Goal: Information Seeking & Learning: Learn about a topic

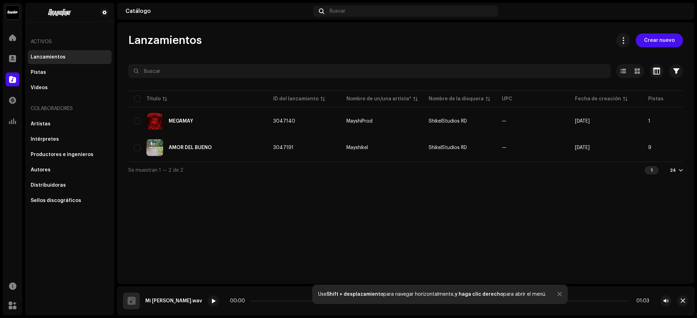
click at [10, 71] on div "Catálogo" at bounding box center [13, 80] width 20 height 20
click at [10, 79] on span at bounding box center [12, 80] width 7 height 6
click at [10, 56] on span at bounding box center [12, 59] width 7 height 6
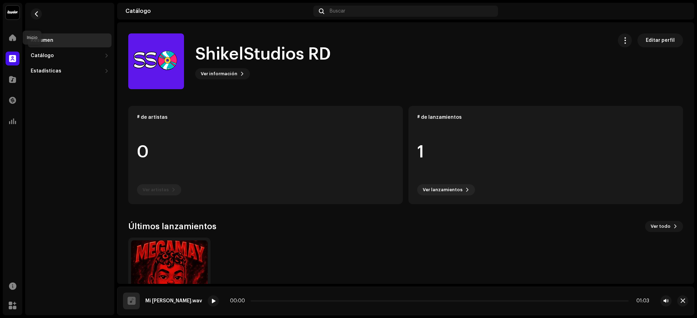
click at [10, 39] on span at bounding box center [12, 38] width 7 height 6
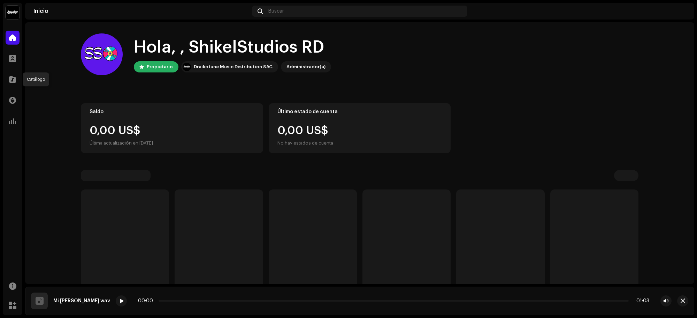
click at [8, 86] on div at bounding box center [13, 80] width 14 height 14
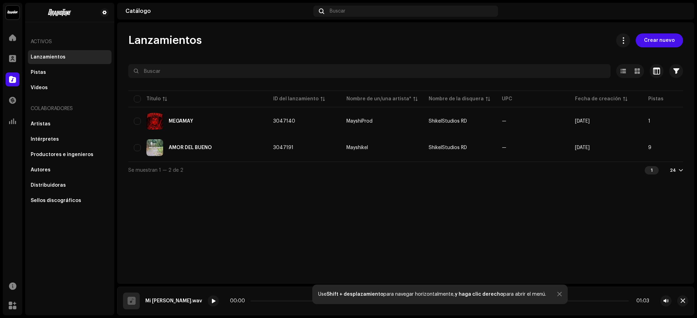
click at [273, 121] on span "3047140" at bounding box center [284, 121] width 22 height 5
click at [231, 127] on div "MEGAMAY" at bounding box center [198, 121] width 128 height 17
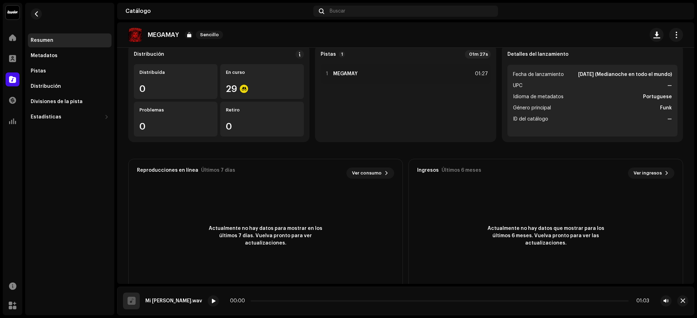
scroll to position [86, 0]
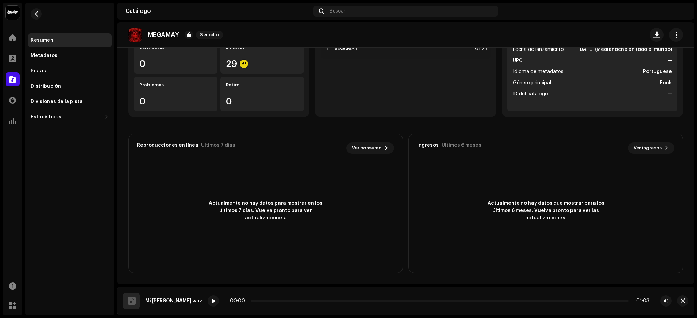
click at [215, 305] on div "00:00 01:03" at bounding box center [440, 301] width 464 height 11
click at [213, 304] on re-a-play-button at bounding box center [213, 301] width 11 height 11
click at [211, 303] on div at bounding box center [213, 301] width 11 height 11
click at [53, 70] on div "Pistas" at bounding box center [70, 71] width 78 height 6
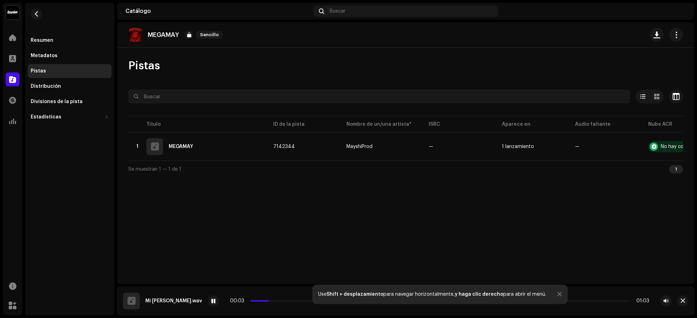
click at [60, 55] on div "Metadatos" at bounding box center [70, 56] width 78 height 6
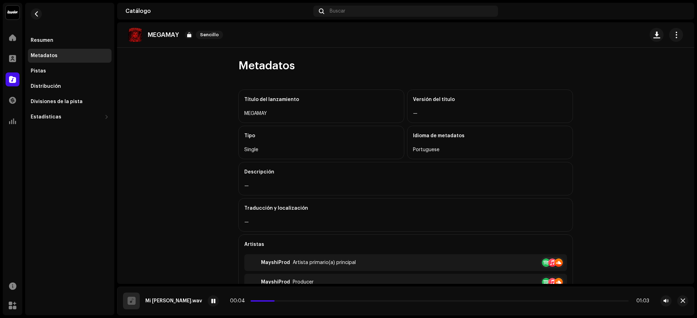
click at [59, 88] on div "Distribución" at bounding box center [70, 87] width 78 height 6
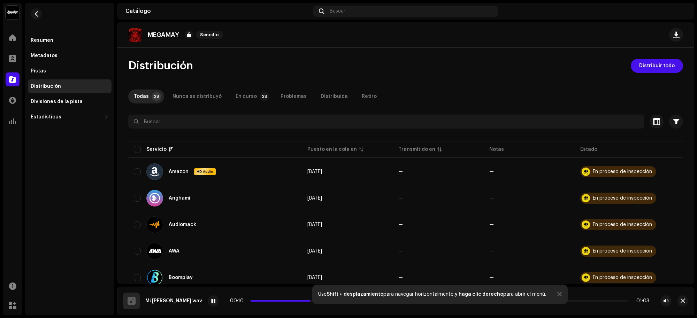
click at [29, 14] on re-m-nav-back at bounding box center [36, 18] width 17 height 31
click at [34, 15] on span "button" at bounding box center [36, 14] width 5 height 6
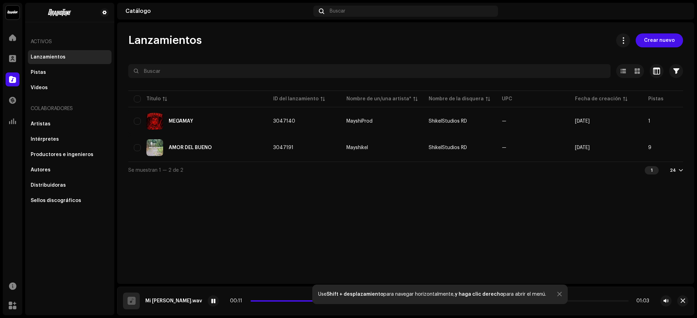
click at [182, 145] on div "AMOR DEL BUENO" at bounding box center [198, 147] width 128 height 17
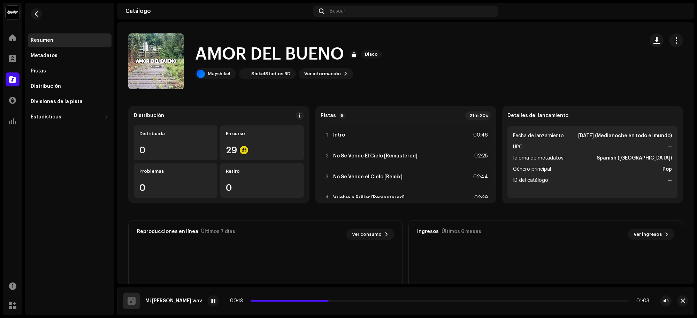
click at [57, 68] on div "Pistas" at bounding box center [70, 71] width 78 height 6
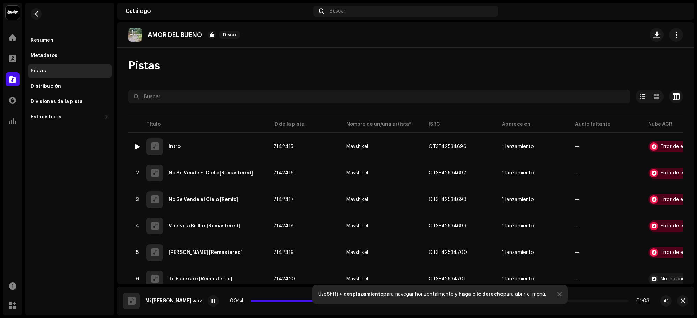
click at [157, 147] on div at bounding box center [155, 147] width 8 height 0
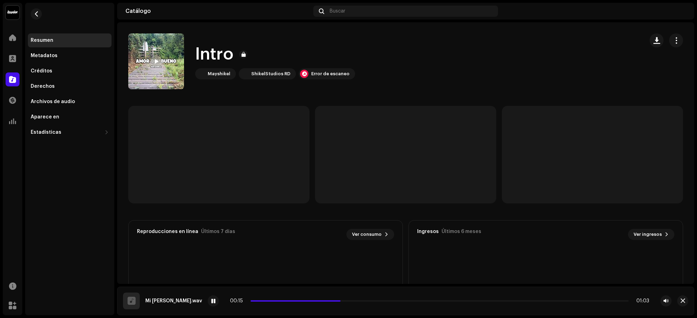
click at [152, 61] on div at bounding box center [156, 61] width 11 height 11
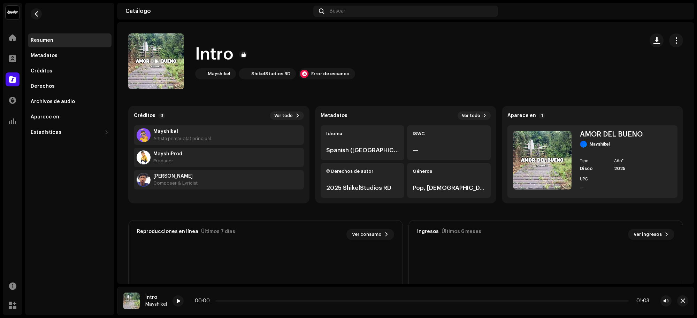
click at [155, 57] on div at bounding box center [156, 61] width 11 height 11
click at [155, 63] on span at bounding box center [156, 62] width 4 height 6
click at [55, 71] on div "Créditos" at bounding box center [70, 71] width 78 height 6
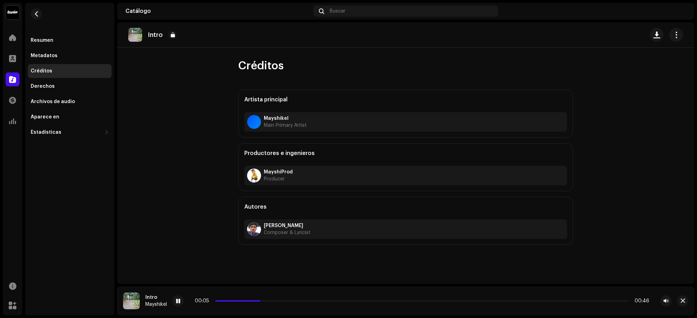
click at [58, 84] on div "Derechos" at bounding box center [70, 87] width 78 height 6
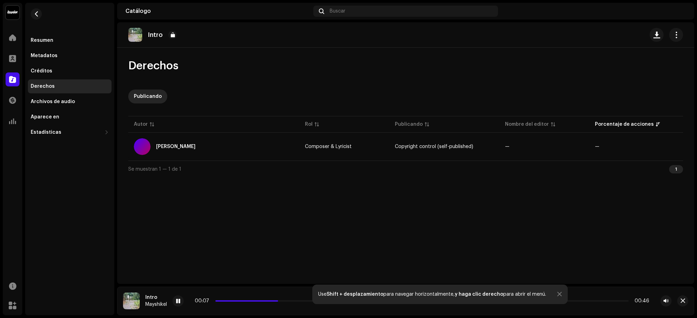
click at [84, 99] on div "Archivos de audio" at bounding box center [70, 102] width 78 height 6
